Goal: Information Seeking & Learning: Learn about a topic

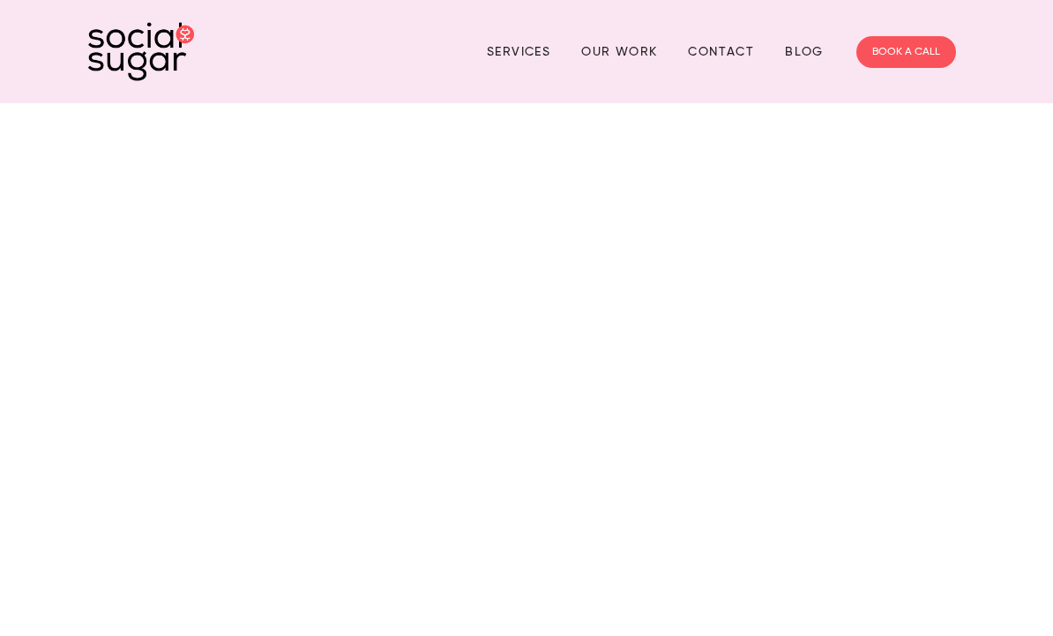
click at [520, 55] on link "Services" at bounding box center [518, 51] width 63 height 27
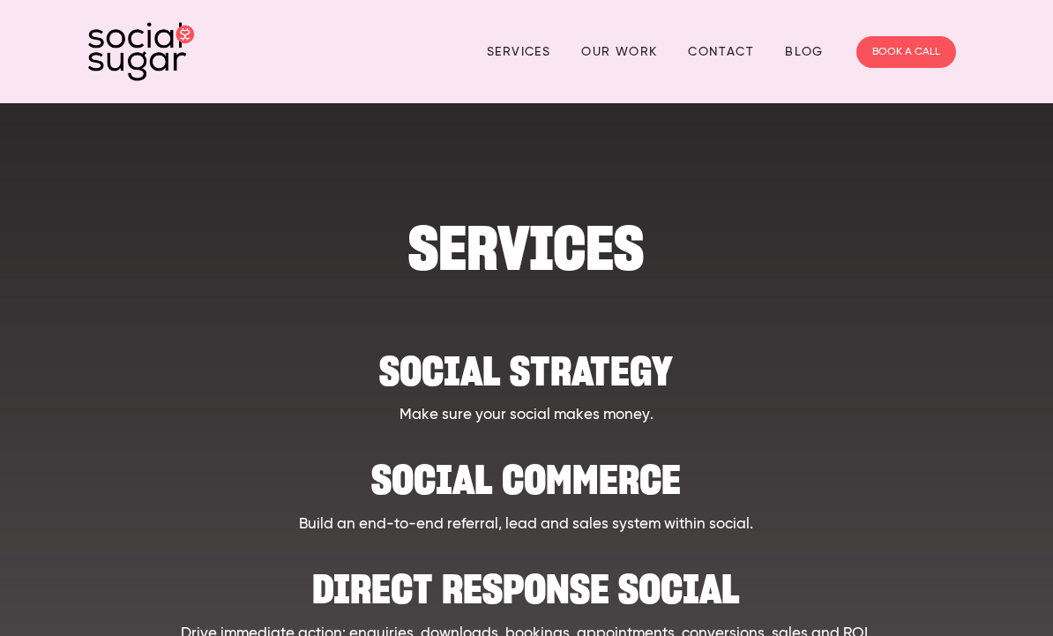
click at [620, 52] on link "Our Work" at bounding box center [619, 51] width 76 height 27
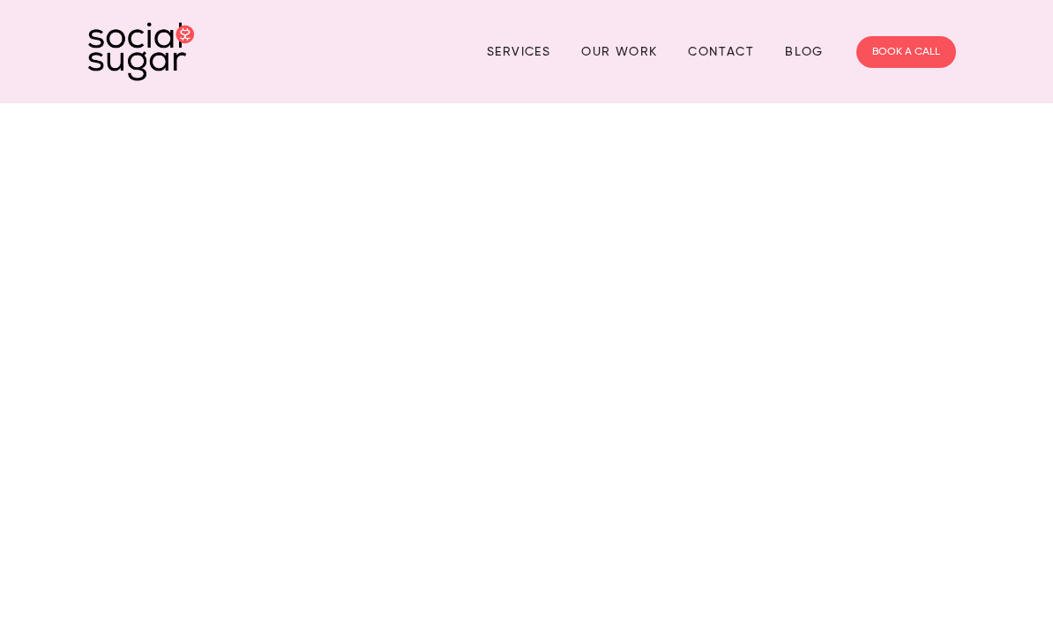
click at [519, 50] on link "Services" at bounding box center [518, 51] width 63 height 27
